Goal: Find specific page/section: Find specific page/section

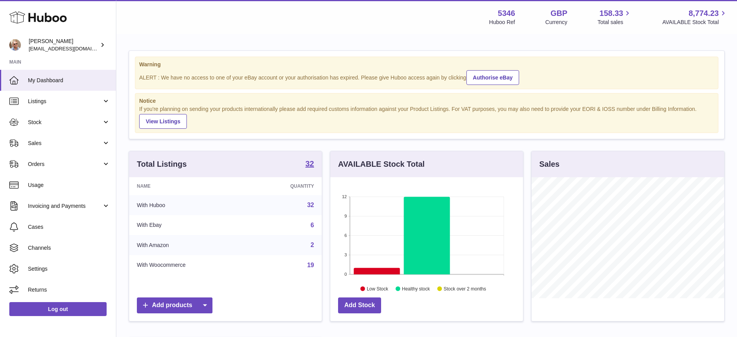
scroll to position [121, 195]
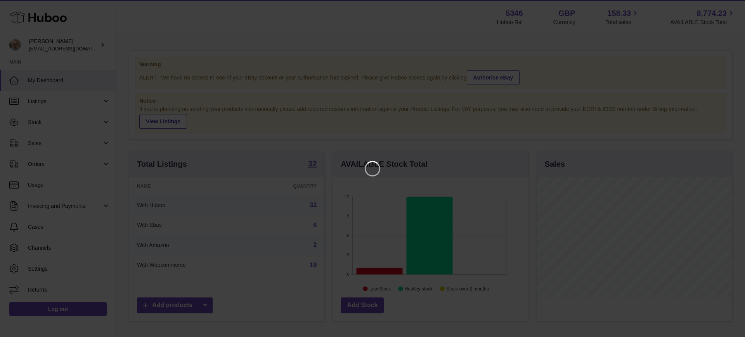
click at [689, 38] on iframe at bounding box center [373, 169] width 714 height 306
click at [728, 3] on icon "Close" at bounding box center [724, 6] width 9 height 9
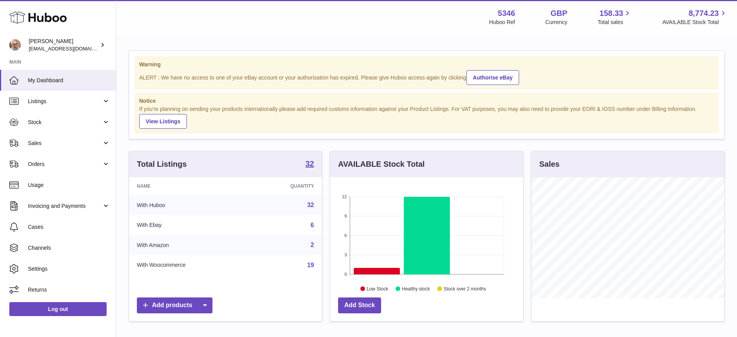
scroll to position [387696, 387624]
click at [69, 311] on link "Log out" at bounding box center [57, 309] width 97 height 14
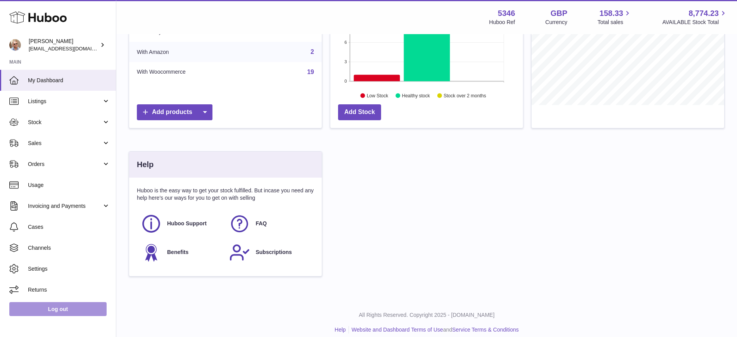
scroll to position [194, 0]
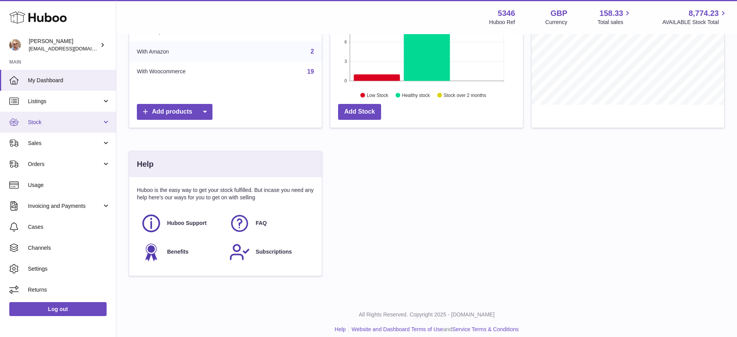
click at [66, 123] on span "Stock" at bounding box center [65, 122] width 74 height 7
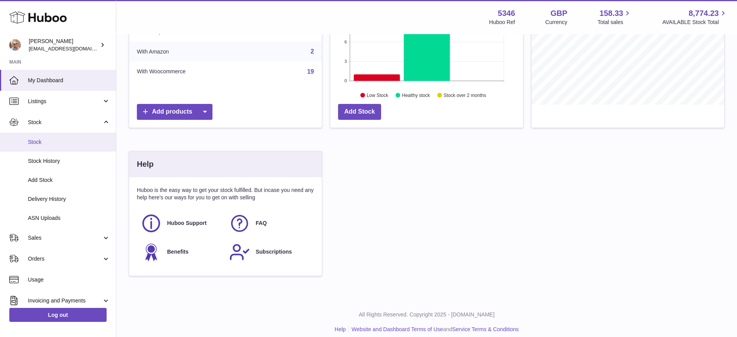
click at [39, 141] on span "Stock" at bounding box center [69, 141] width 82 height 7
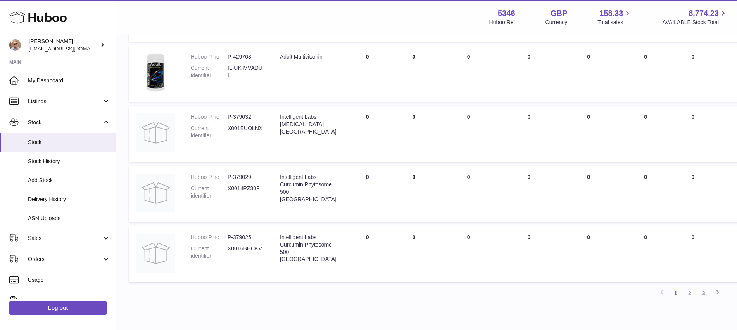
scroll to position [679, 0]
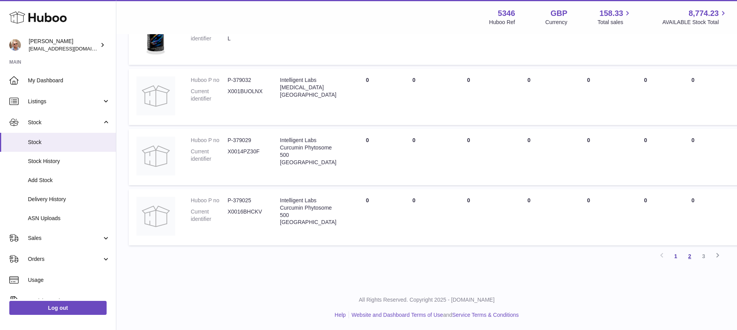
click at [690, 252] on link "2" at bounding box center [690, 256] width 14 height 14
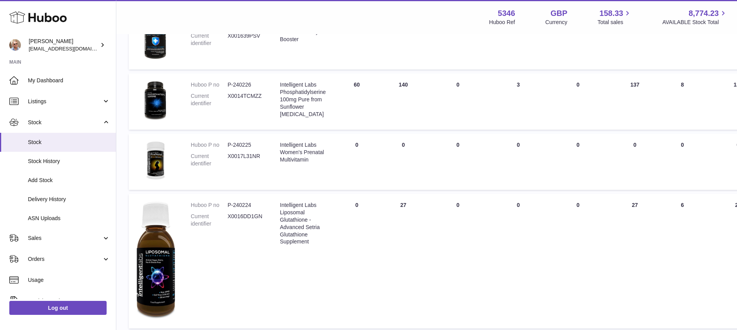
scroll to position [518, 0]
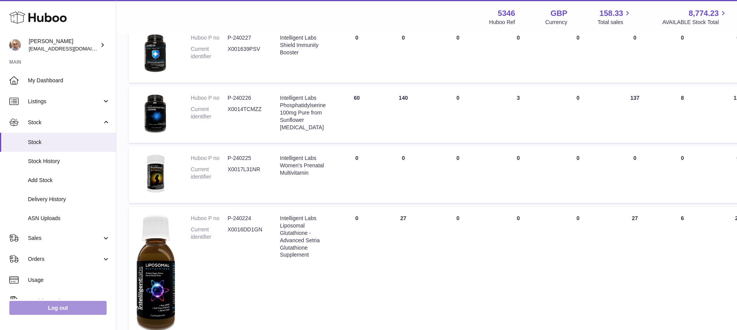
click at [54, 315] on link "Log out" at bounding box center [57, 308] width 97 height 14
